Goal: Find specific page/section: Find specific page/section

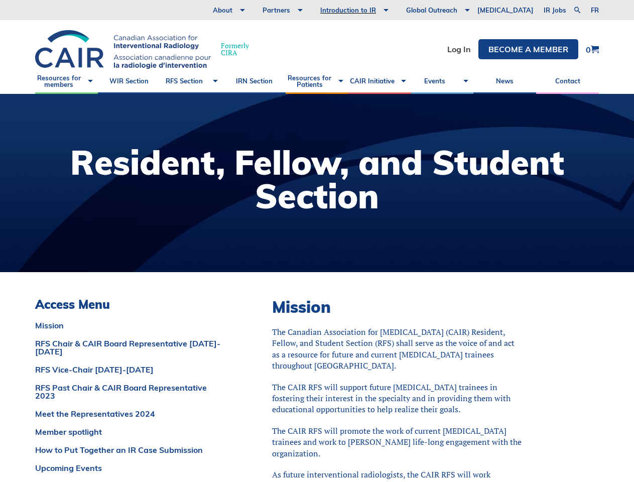
click at [317, 241] on div at bounding box center [317, 183] width 634 height 178
click at [577, 10] on link at bounding box center [578, 10] width 12 height 12
